Goal: Task Accomplishment & Management: Complete application form

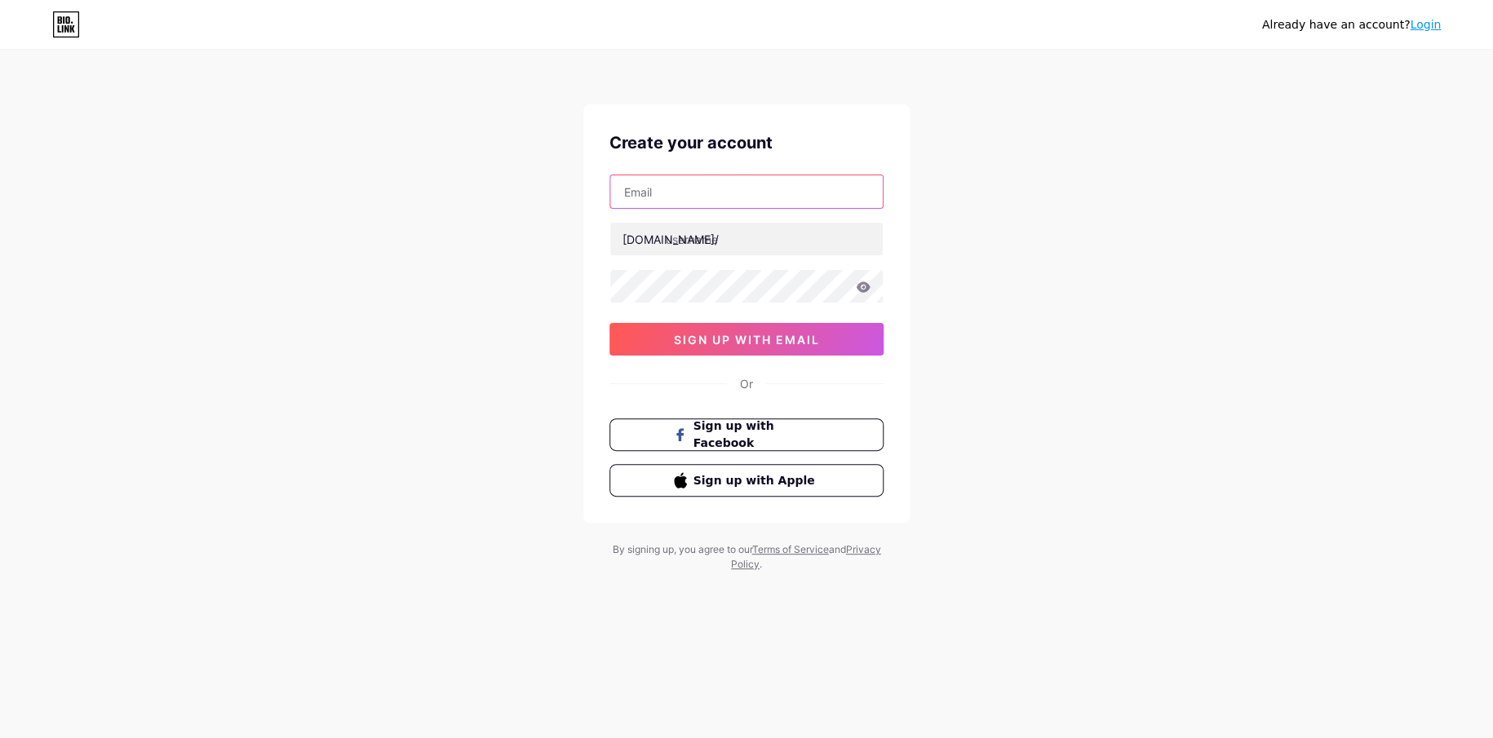
click at [703, 184] on input "text" at bounding box center [746, 191] width 272 height 33
type input "[DOMAIN_NAME][EMAIL_ADDRESS][DOMAIN_NAME]"
click at [718, 246] on input "text" at bounding box center [746, 239] width 272 height 33
click at [698, 240] on input "text" at bounding box center [746, 239] width 272 height 33
drag, startPoint x: 763, startPoint y: 242, endPoint x: 667, endPoint y: 246, distance: 95.5
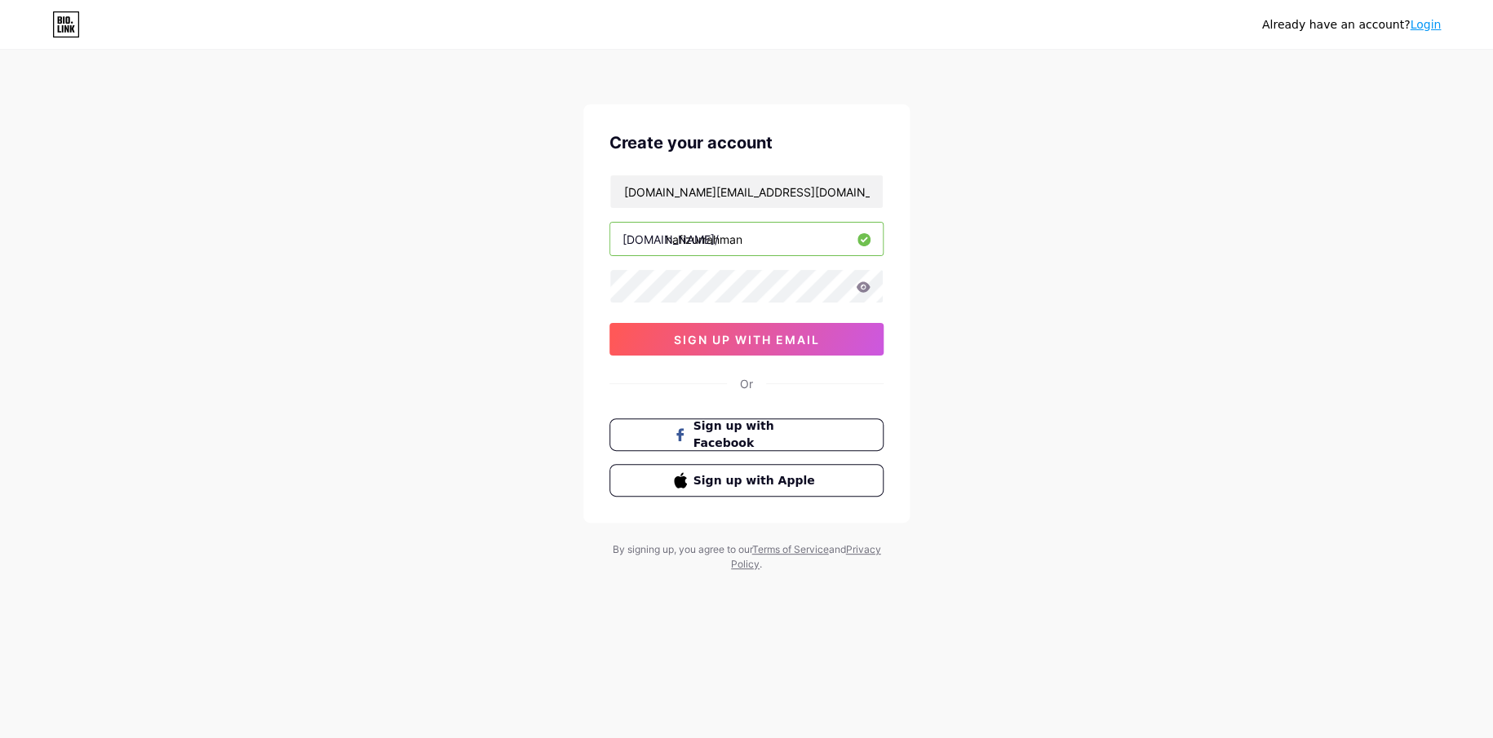
click at [667, 246] on input "hafizurrahman" at bounding box center [746, 239] width 272 height 33
type input "hafizurrahman"
click at [742, 334] on span "sign up with email" at bounding box center [747, 340] width 146 height 14
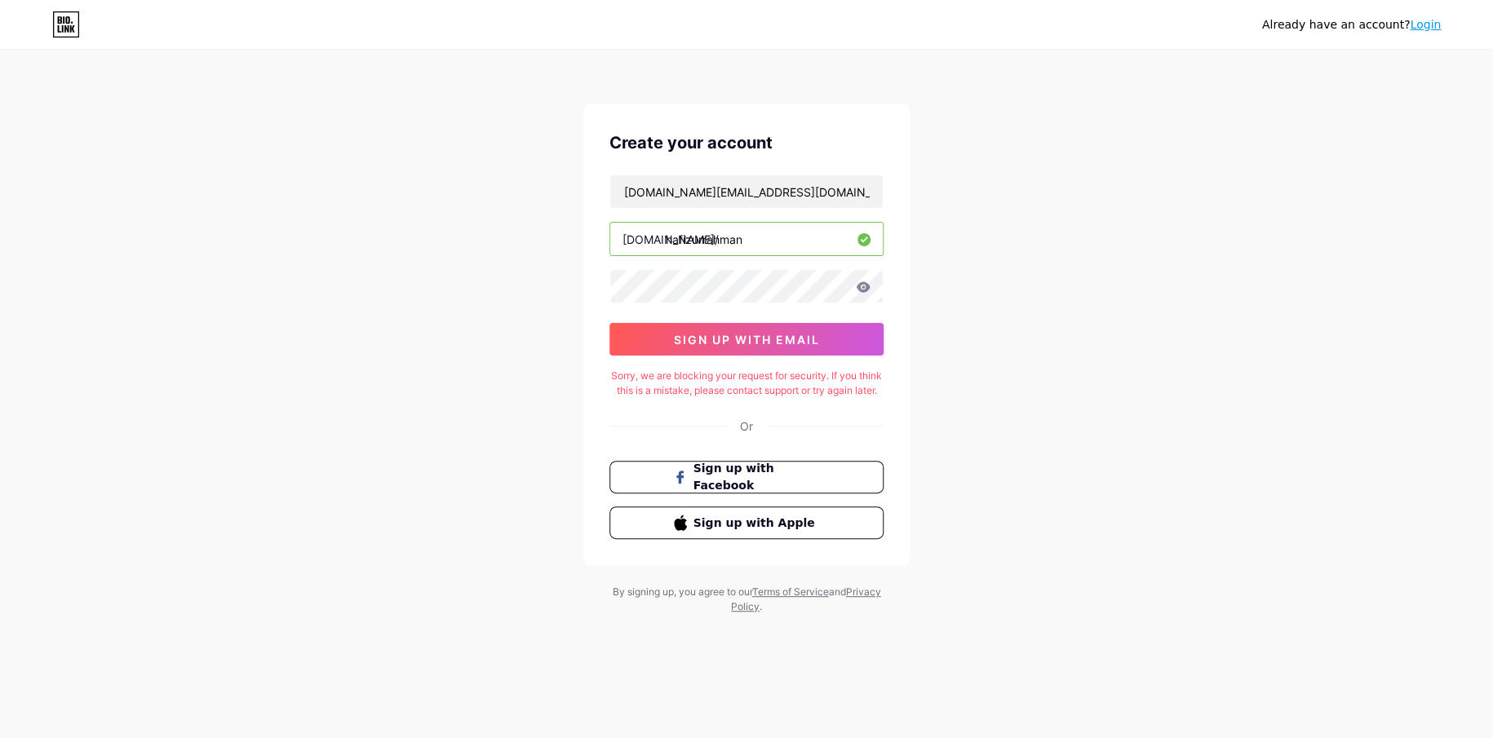
click at [862, 286] on icon at bounding box center [864, 286] width 14 height 11
click at [763, 333] on span "sign up with email" at bounding box center [747, 340] width 146 height 14
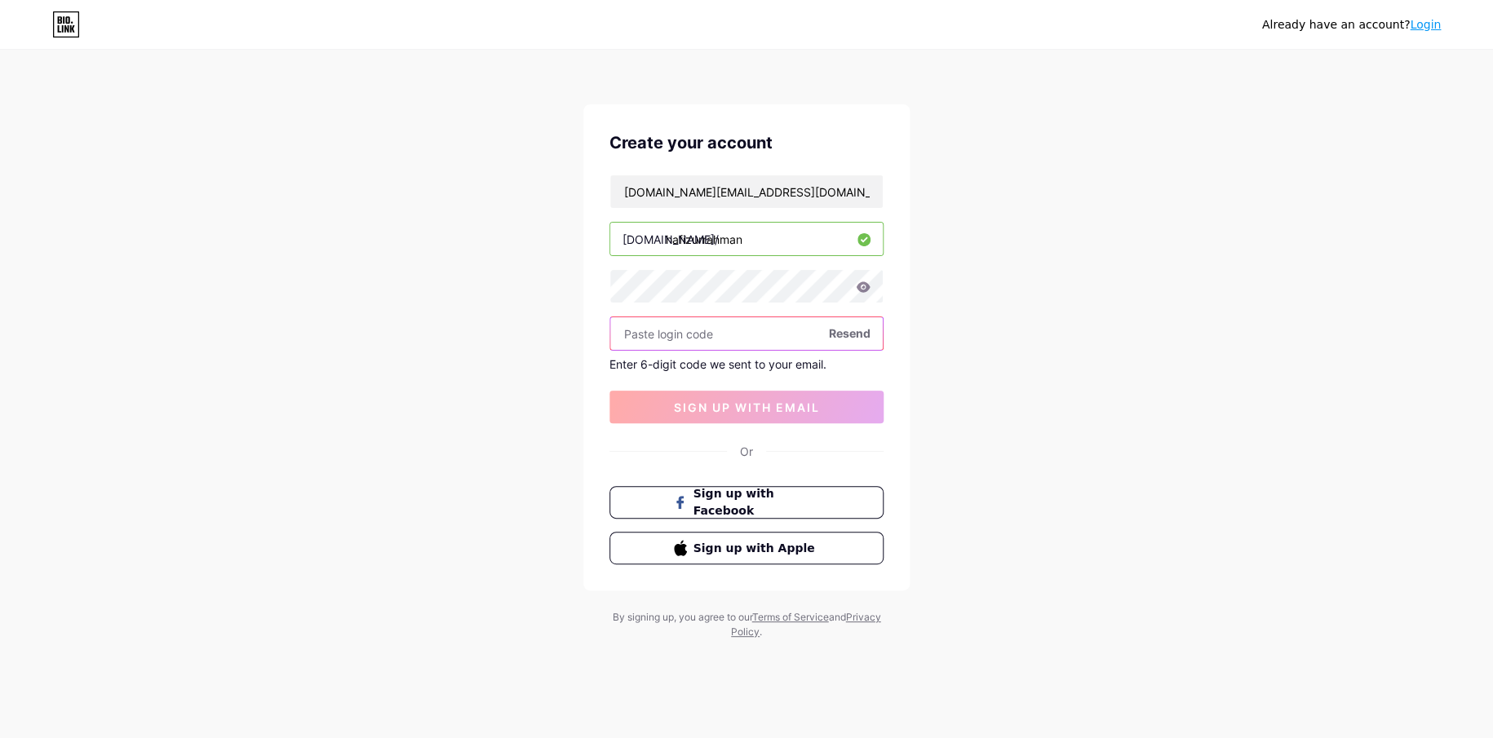
click at [680, 334] on input "text" at bounding box center [746, 333] width 272 height 33
paste input "490188"
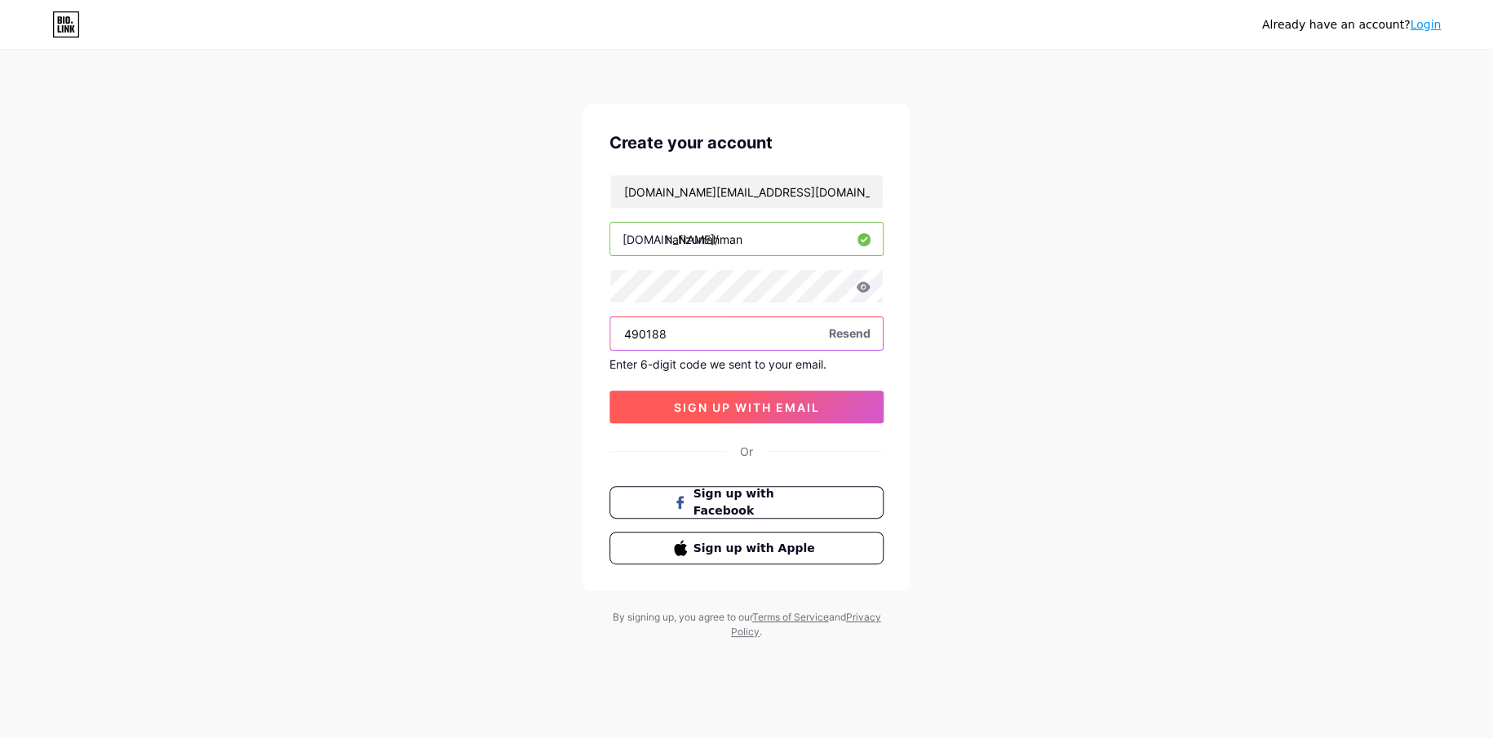
type input "490188"
click at [724, 404] on span "sign up with email" at bounding box center [747, 408] width 146 height 14
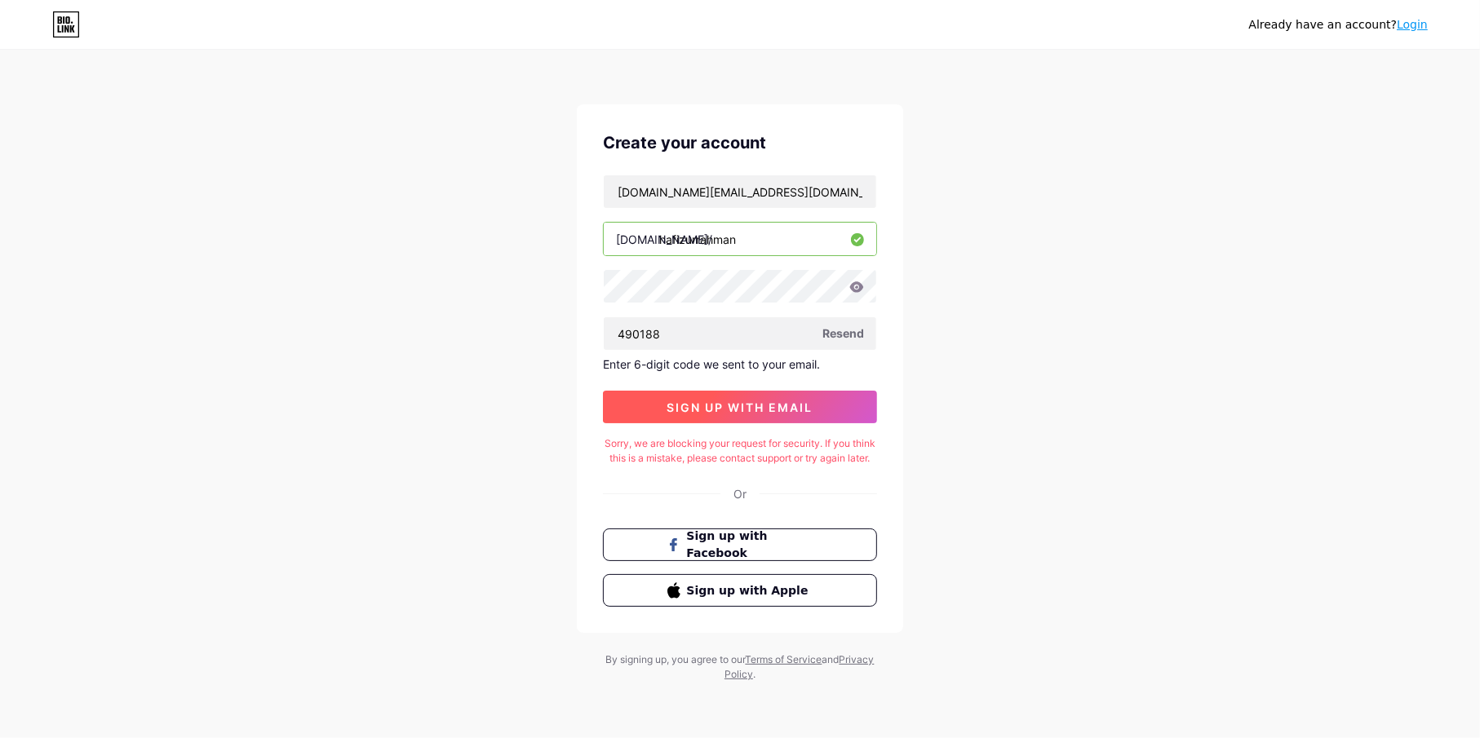
click at [724, 404] on span "sign up with email" at bounding box center [740, 408] width 146 height 14
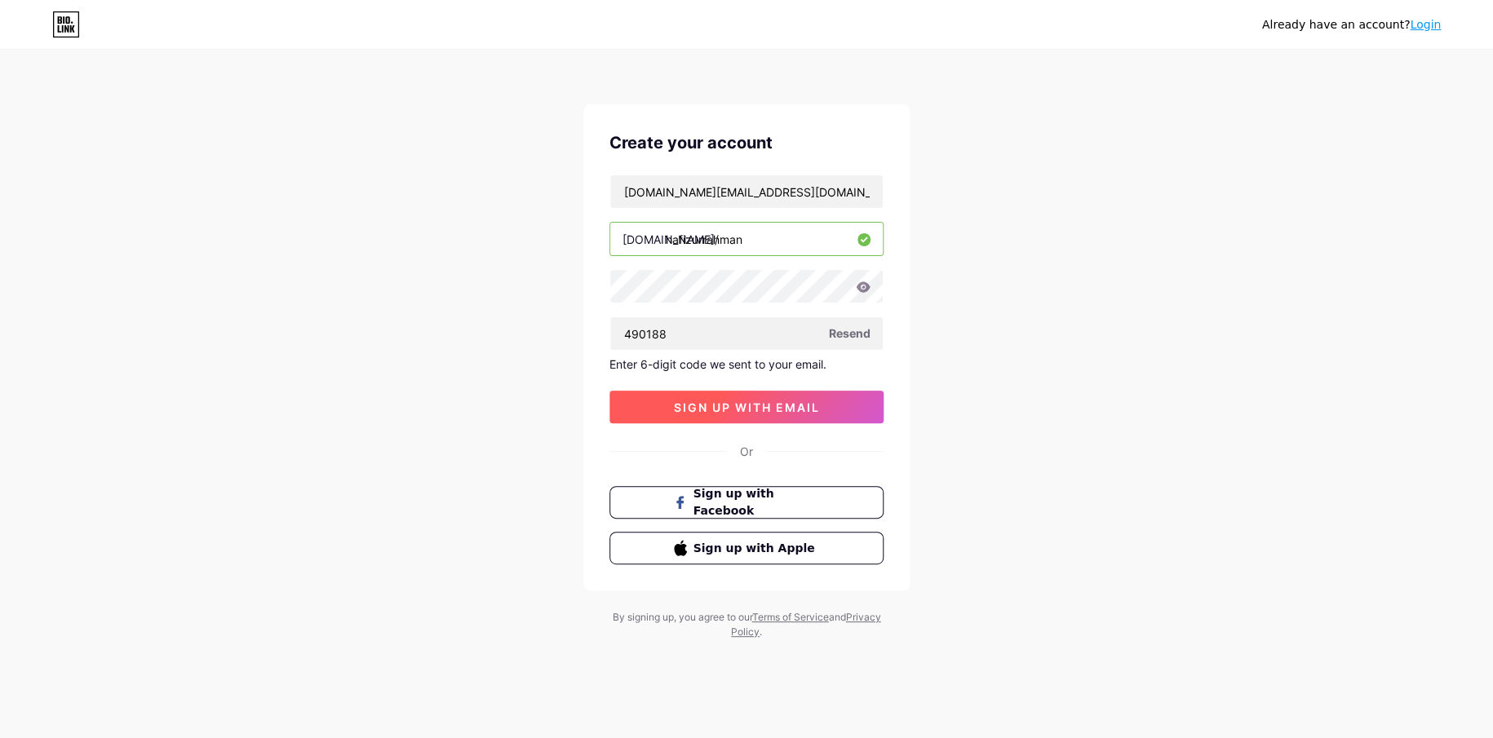
click at [773, 403] on span "sign up with email" at bounding box center [747, 408] width 146 height 14
click at [768, 403] on span "sign up with email" at bounding box center [747, 408] width 146 height 14
click at [767, 403] on span "sign up with email" at bounding box center [747, 408] width 146 height 14
click at [766, 403] on span "sign up with email" at bounding box center [747, 408] width 146 height 14
click at [762, 406] on span "sign up with email" at bounding box center [747, 408] width 146 height 14
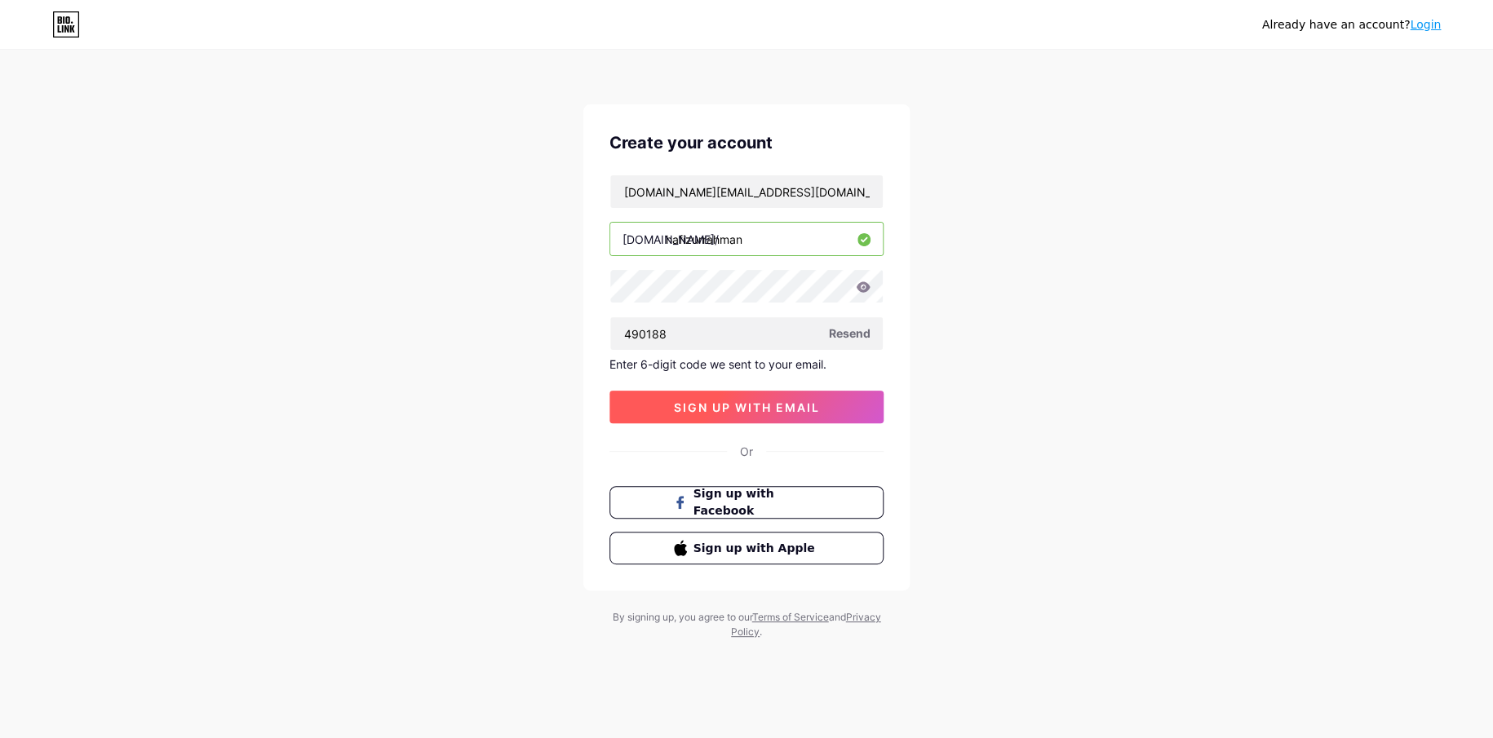
click at [764, 411] on span "sign up with email" at bounding box center [747, 408] width 146 height 14
click at [756, 402] on span "sign up with email" at bounding box center [747, 408] width 146 height 14
click at [755, 402] on span "sign up with email" at bounding box center [747, 408] width 146 height 14
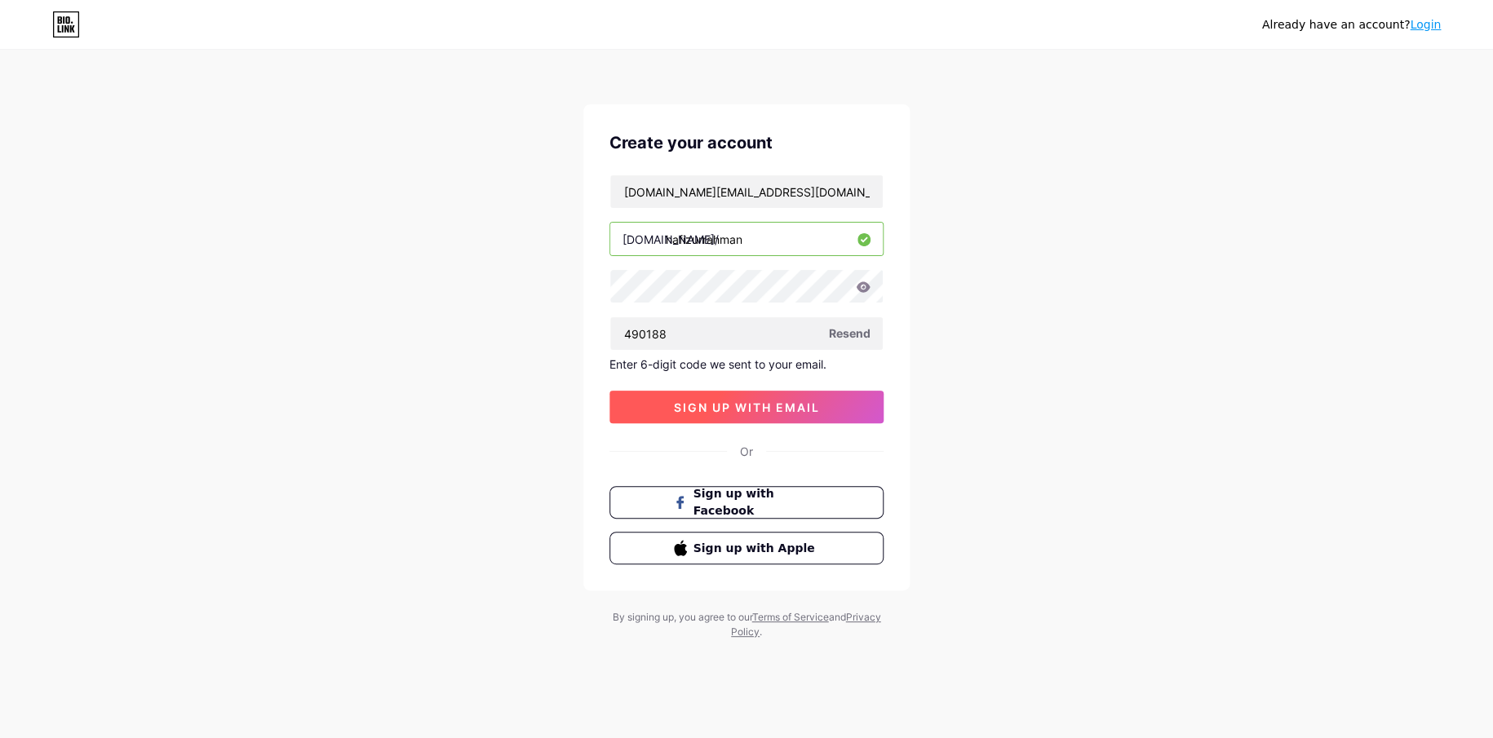
click at [755, 402] on span "sign up with email" at bounding box center [747, 408] width 146 height 14
click at [742, 411] on span "sign up with email" at bounding box center [747, 408] width 146 height 14
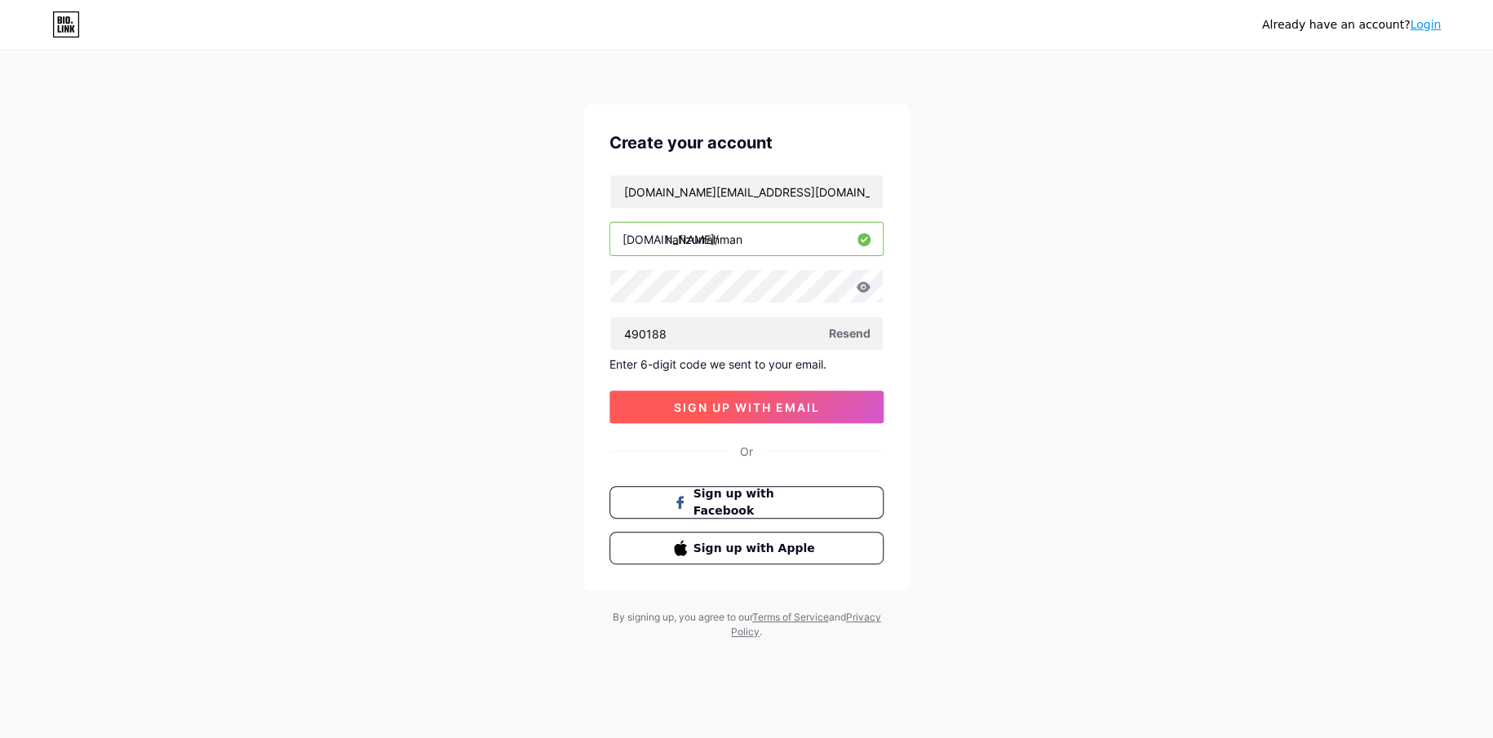
click at [742, 411] on span "sign up with email" at bounding box center [747, 408] width 146 height 14
